Goal: Use online tool/utility: Utilize a website feature to perform a specific function

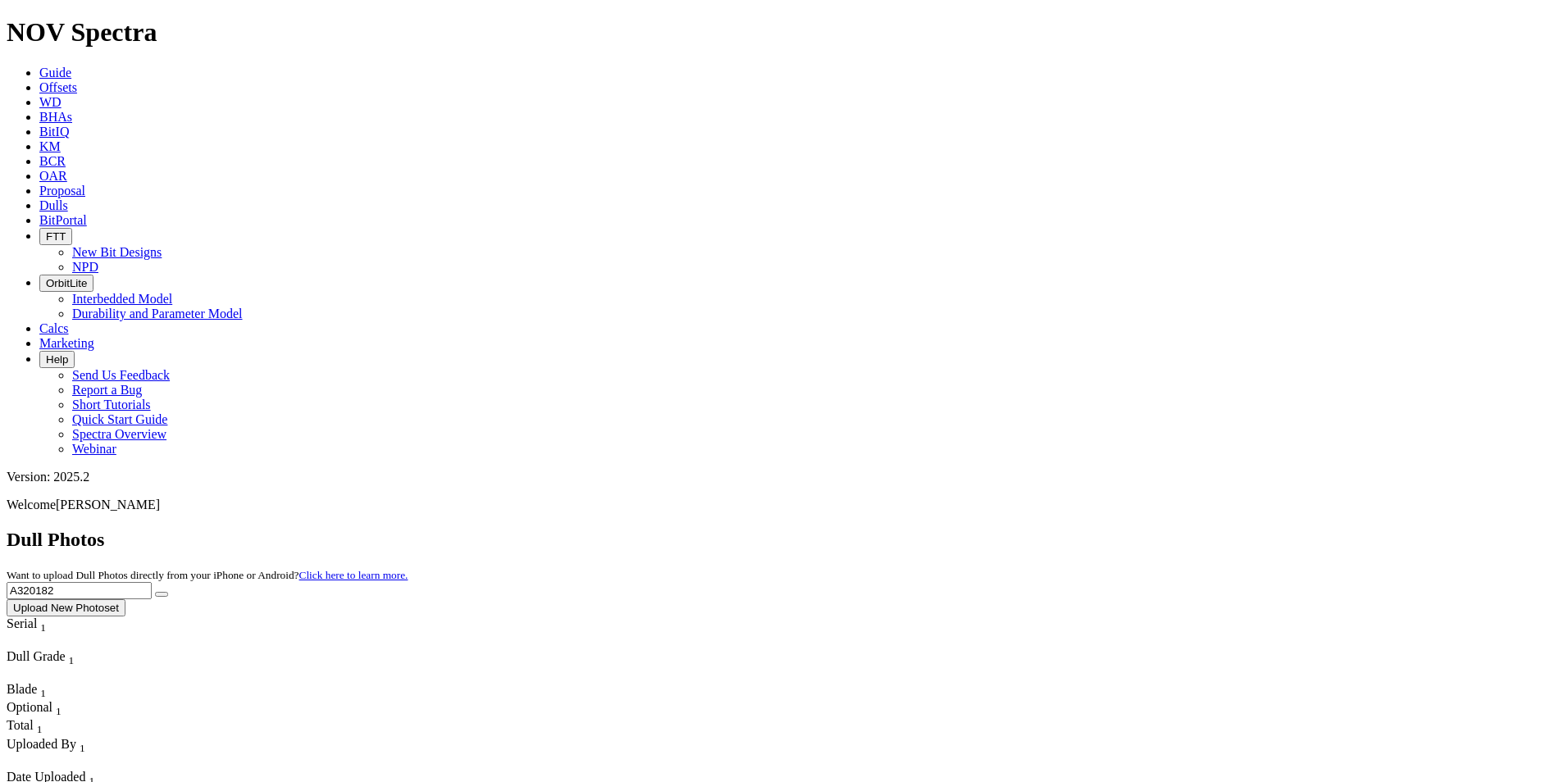
click at [77, 80] on span "Offsets" at bounding box center [58, 86] width 38 height 14
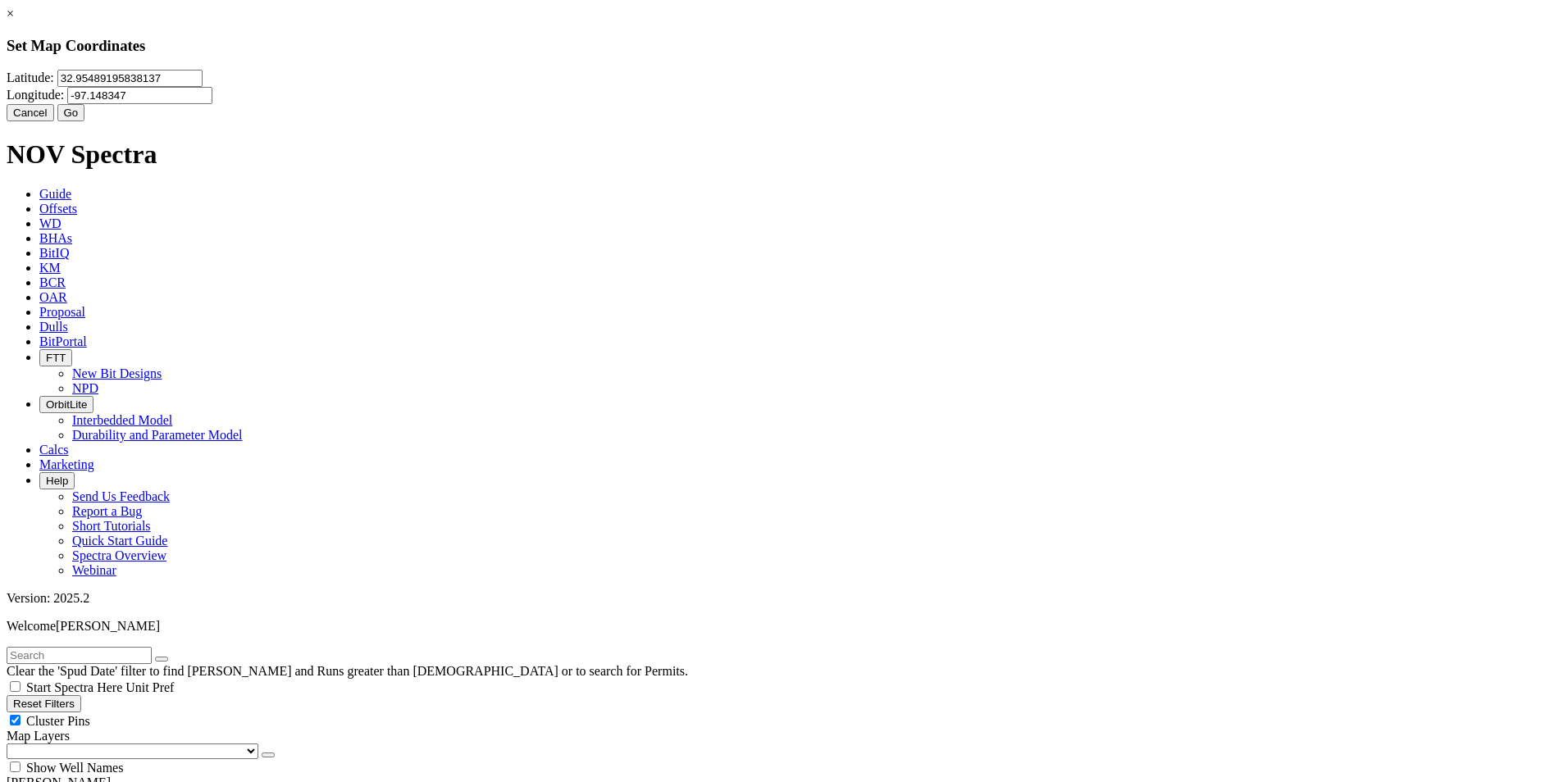
click at [202, 87] on input "32.95489195838137" at bounding box center [130, 78] width 145 height 17
type input "31.271893"
type input "-94.243704"
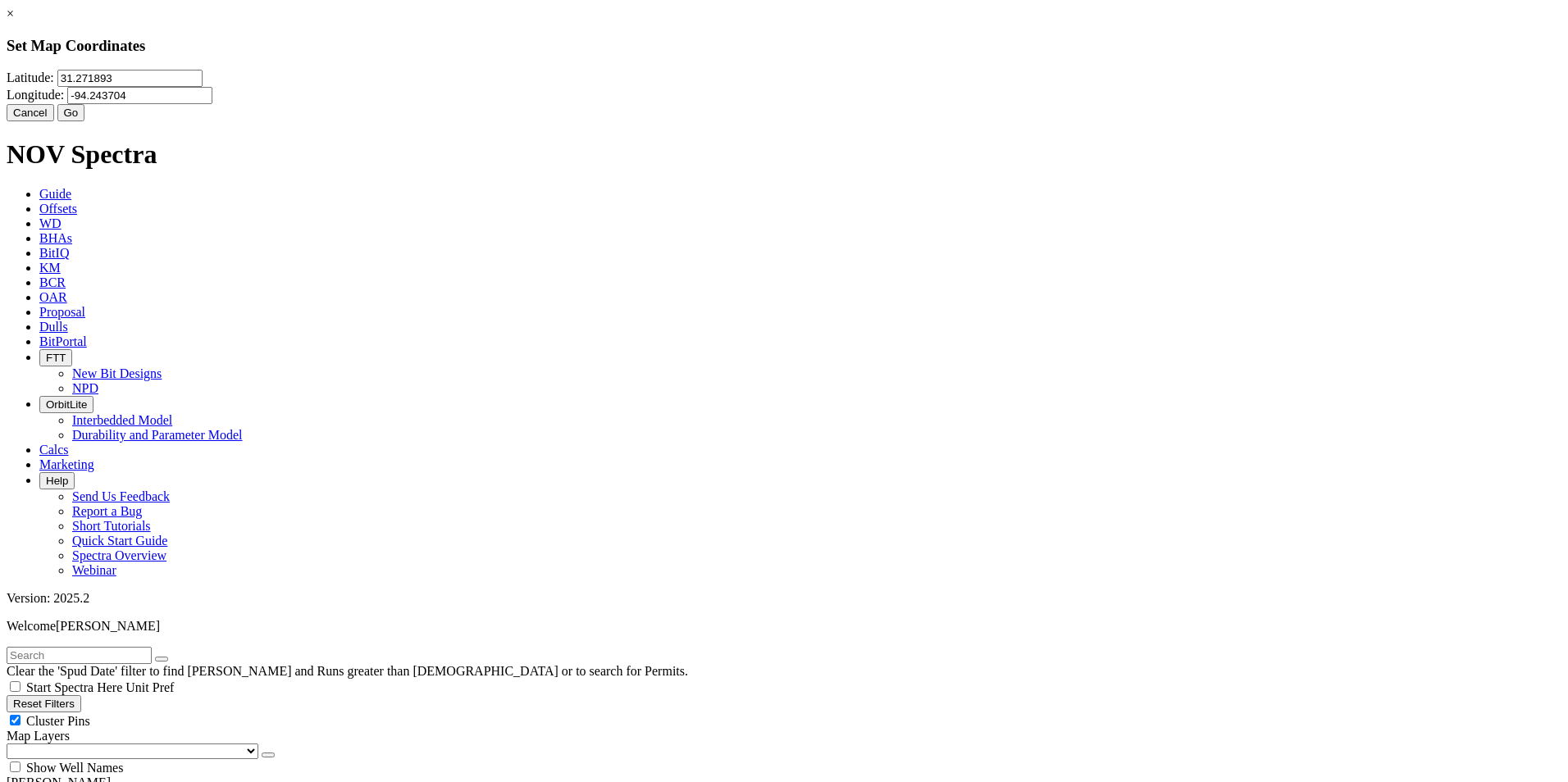
click at [85, 121] on button "Go" at bounding box center [71, 112] width 28 height 17
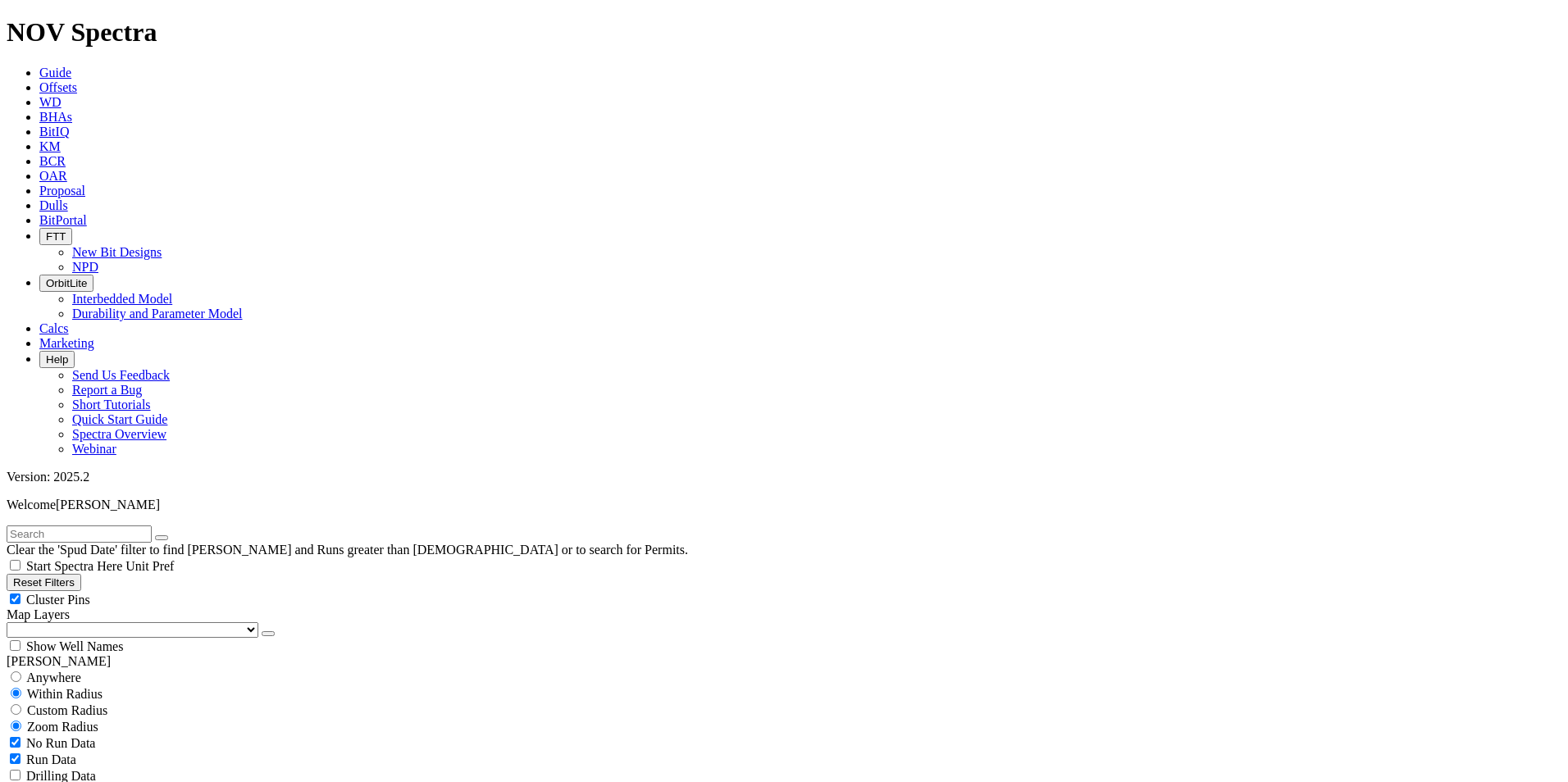
click at [90, 704] on span "Custom Radius" at bounding box center [66, 710] width 80 height 14
radio input "true"
radio input "false"
click at [95, 734] on input "number" at bounding box center [79, 742] width 145 height 17
click at [45, 752] on button "Miles" at bounding box center [26, 760] width 39 height 17
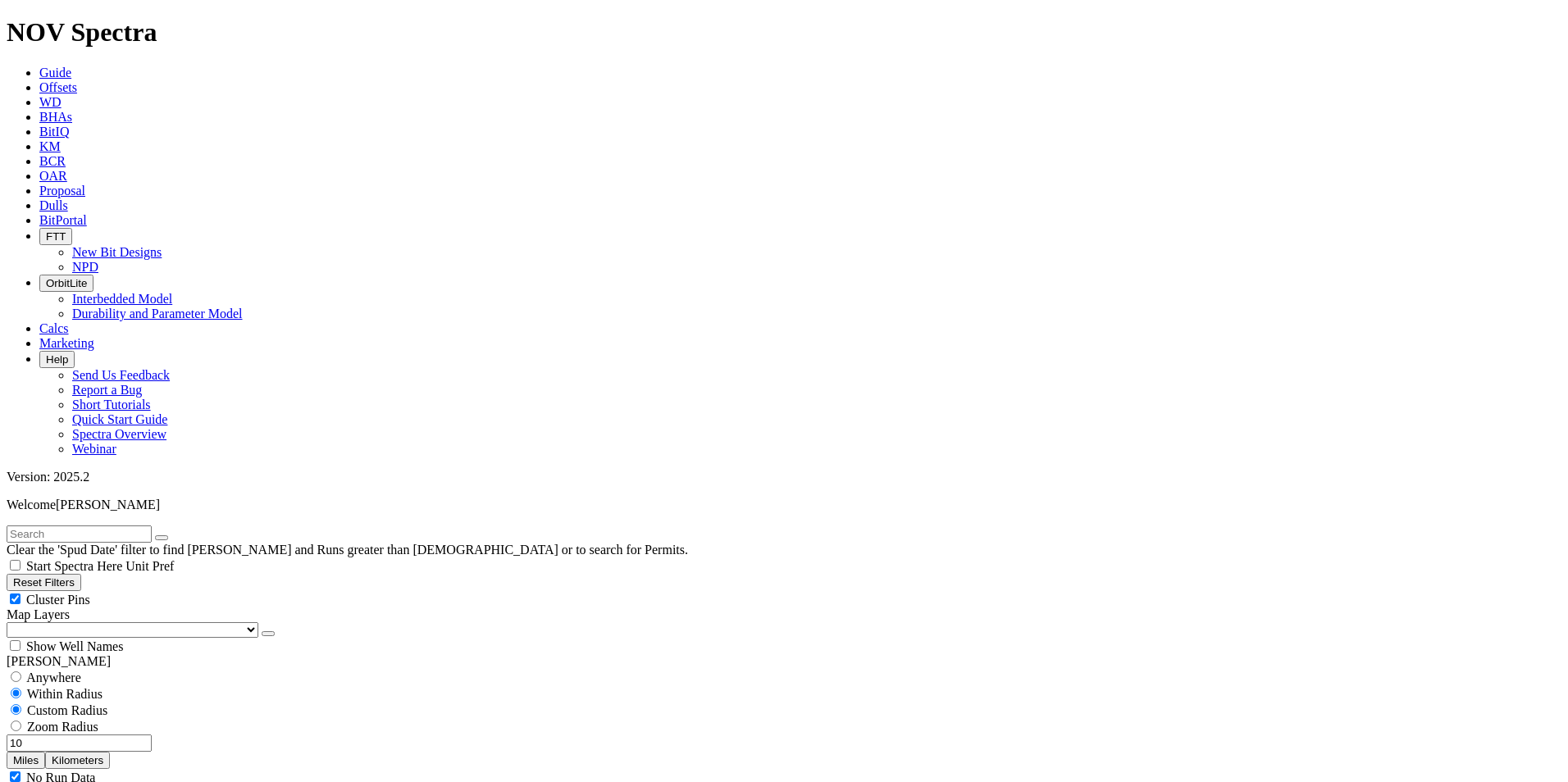
click at [45, 752] on button "Miles" at bounding box center [26, 760] width 39 height 17
drag, startPoint x: 115, startPoint y: 316, endPoint x: 157, endPoint y: 314, distance: 42.0
click at [157, 734] on div "10 Miles Kilometers" at bounding box center [784, 751] width 1555 height 34
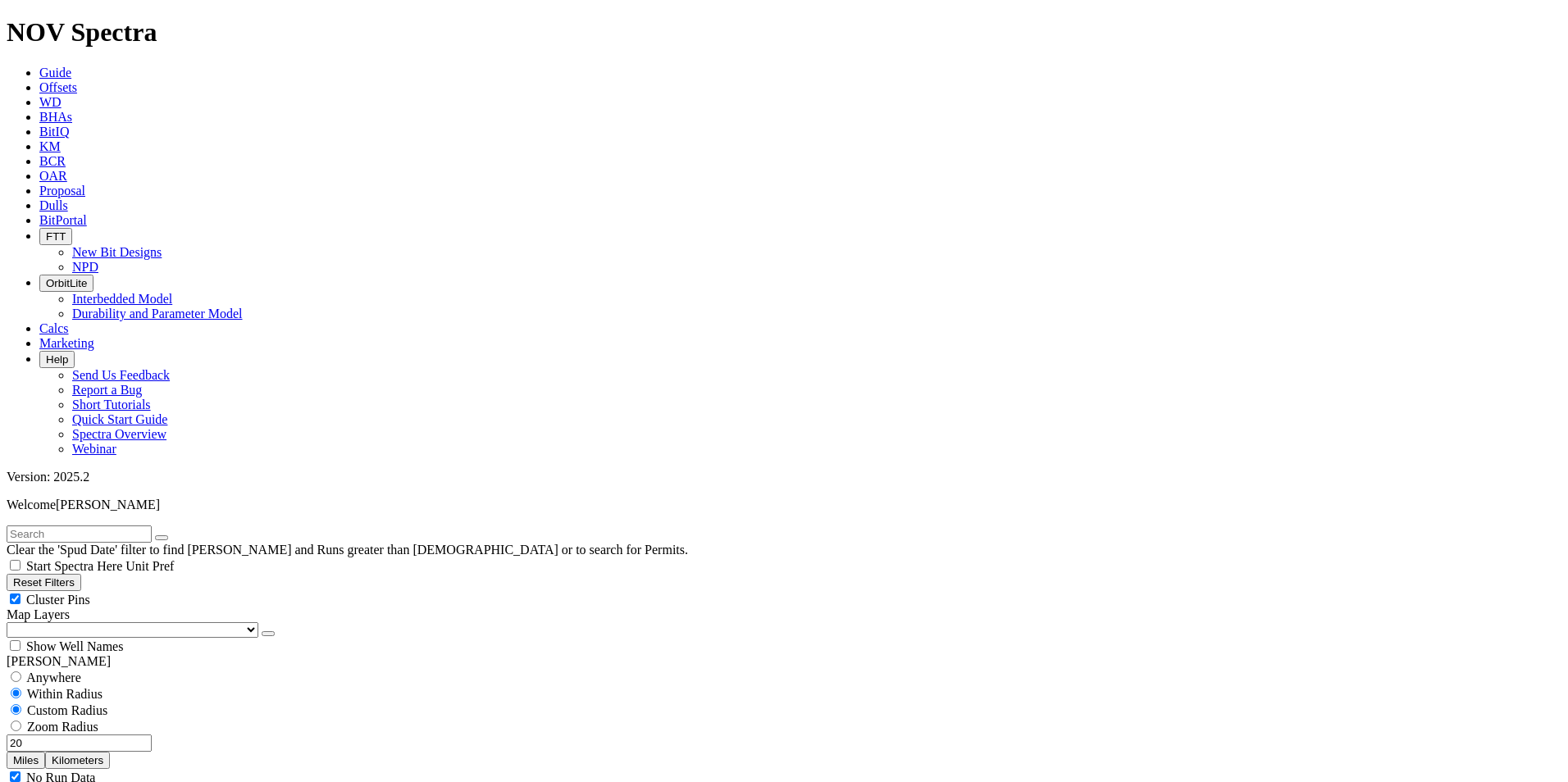
type input "20"
select select "12.25"
checkbox input "false"
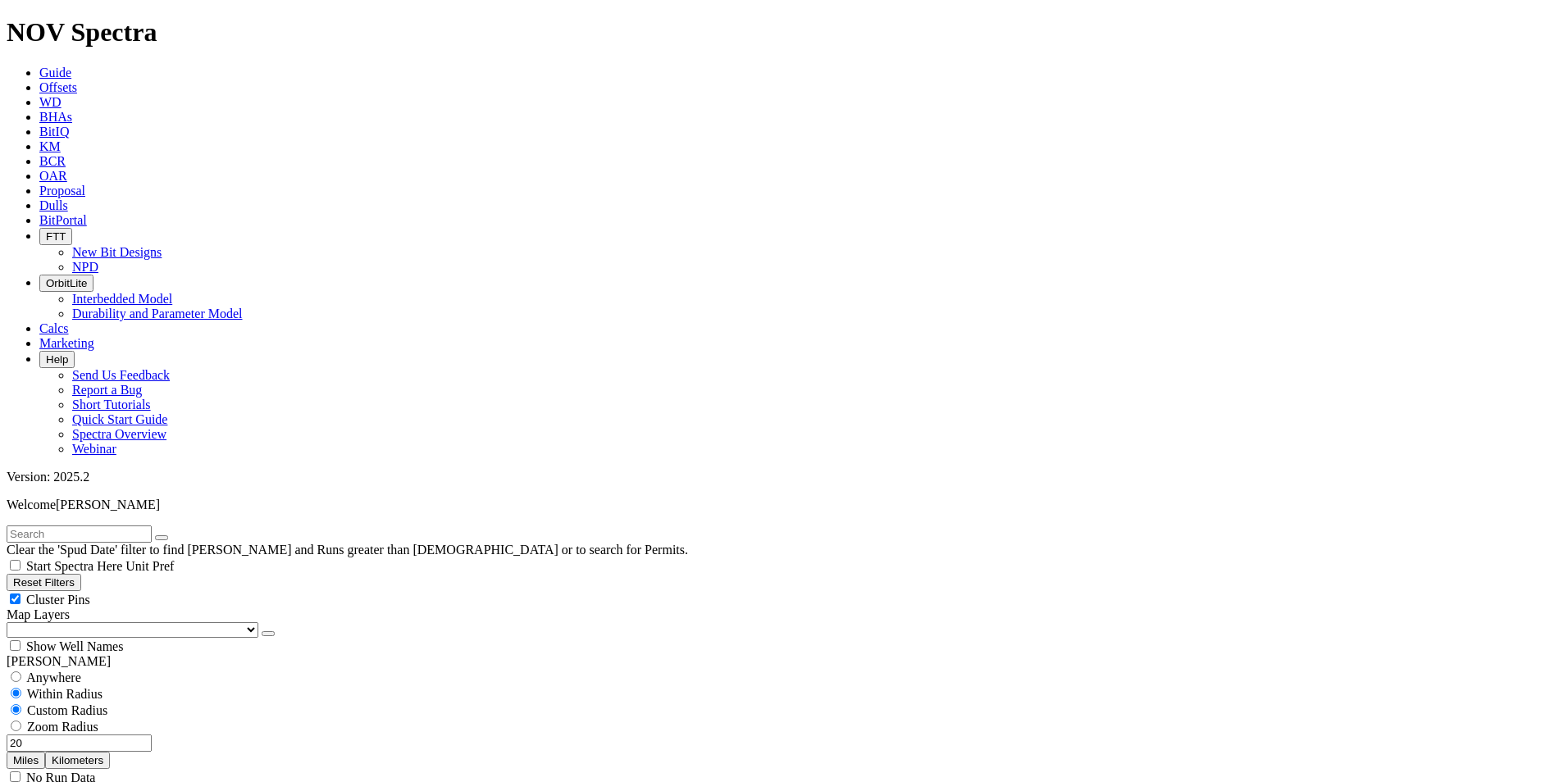
select select "? number:12.25 ?"
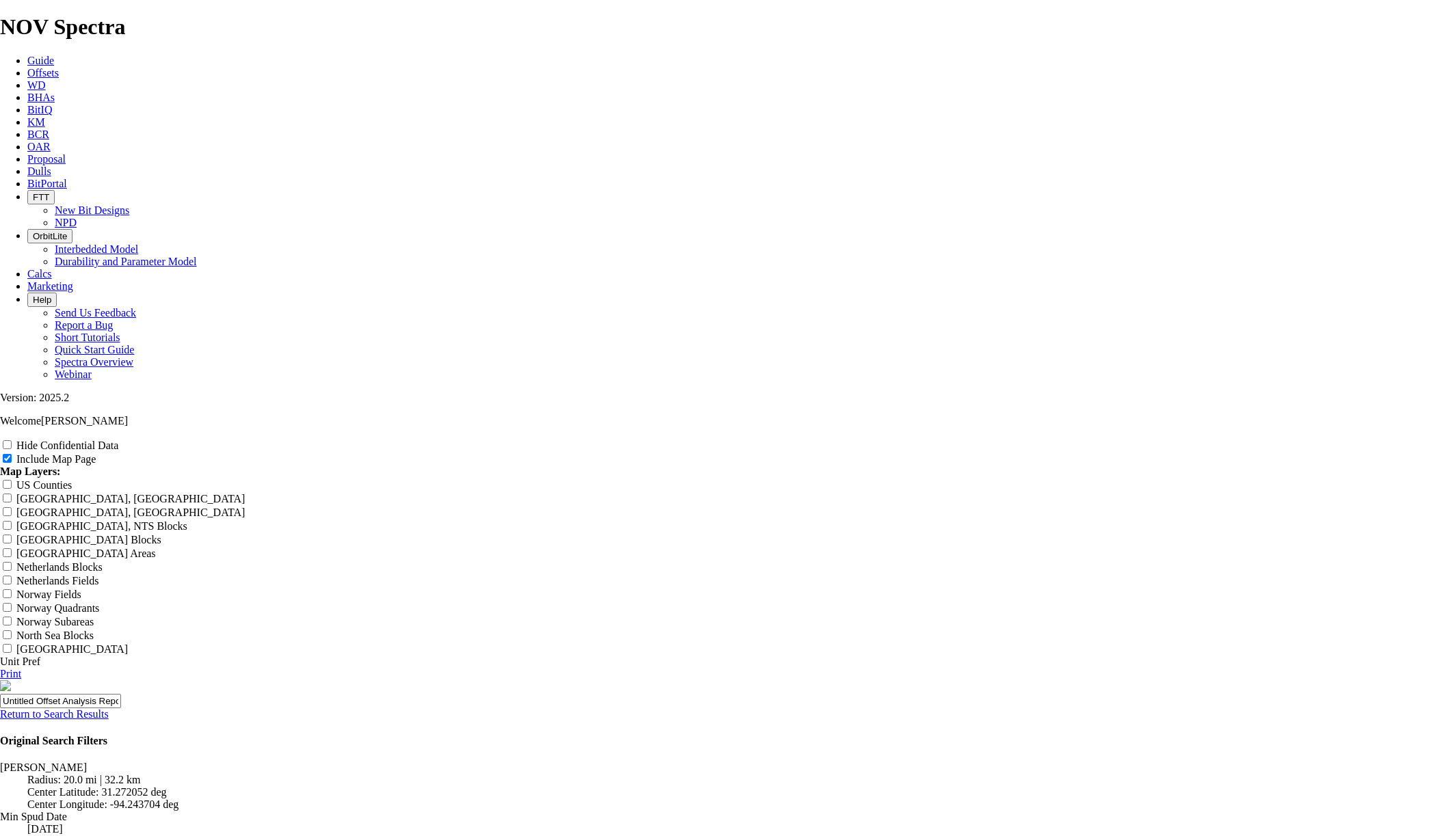
scroll to position [1870, 0]
